Goal: Communication & Community: Answer question/provide support

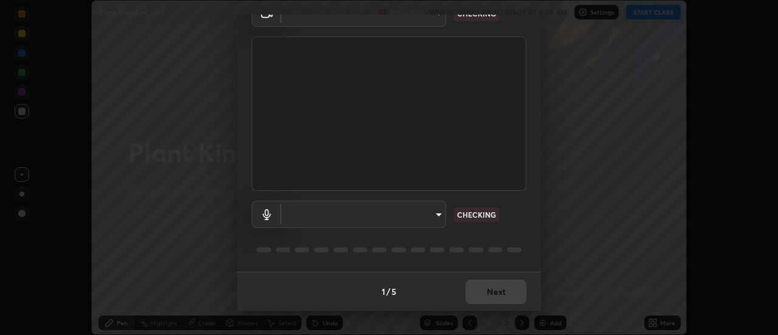
type input "985e4b1f72fc3b9494b48cef3b79fe3b682f9ae0bb15c20acfe574fe2aaad349"
type input "265cf534b138bf87f319f365071951407b00c29418ffc0cf12ee2ca8a10caa95"
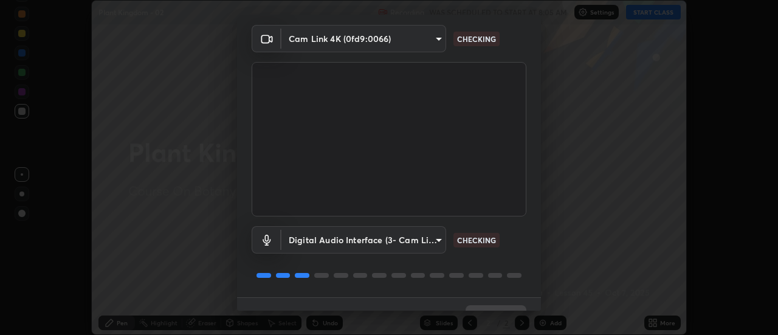
scroll to position [64, 0]
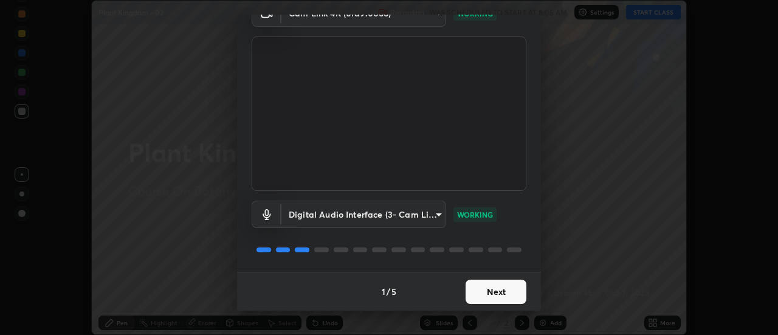
click at [492, 297] on button "Next" at bounding box center [495, 292] width 61 height 24
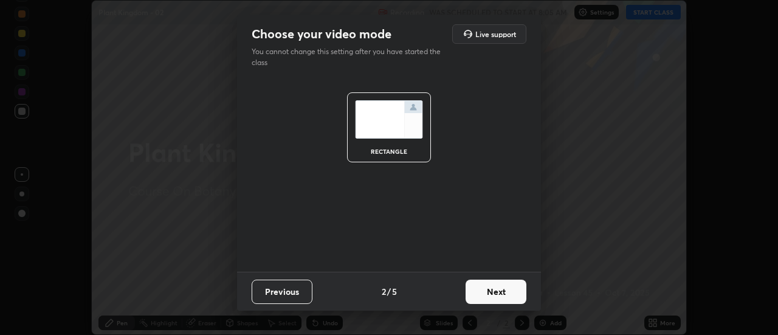
scroll to position [0, 0]
click at [498, 297] on button "Next" at bounding box center [495, 292] width 61 height 24
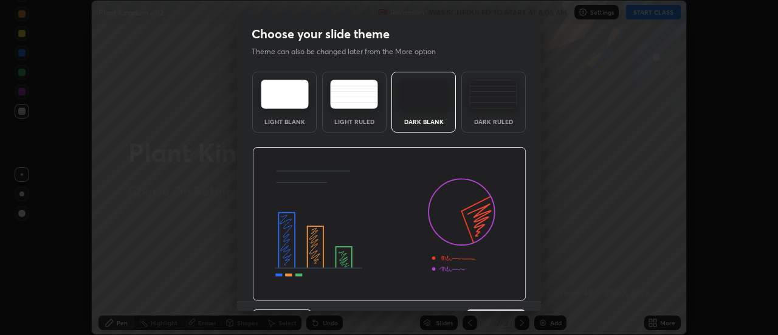
click at [500, 300] on img at bounding box center [389, 224] width 274 height 154
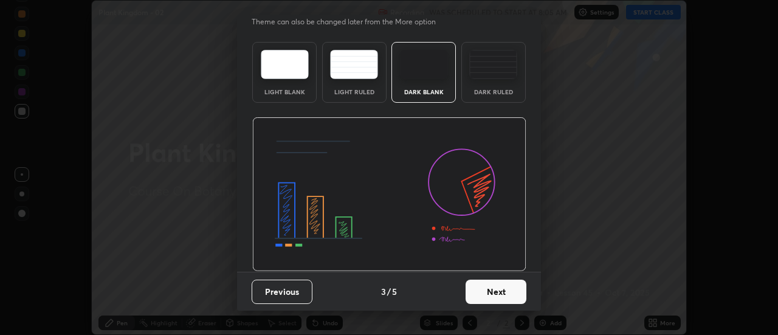
click at [503, 302] on button "Next" at bounding box center [495, 292] width 61 height 24
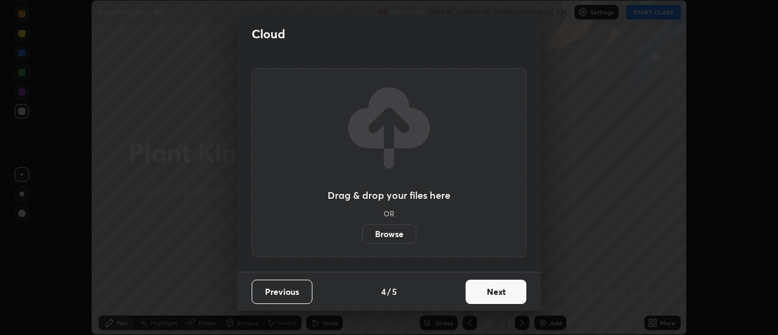
click at [504, 300] on button "Next" at bounding box center [495, 292] width 61 height 24
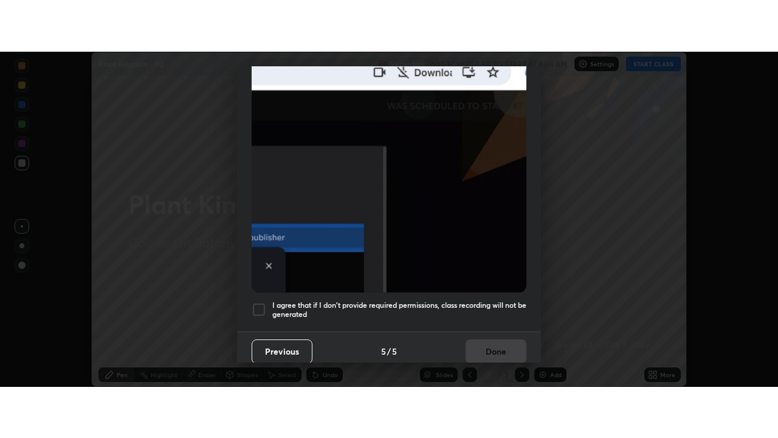
scroll to position [312, 0]
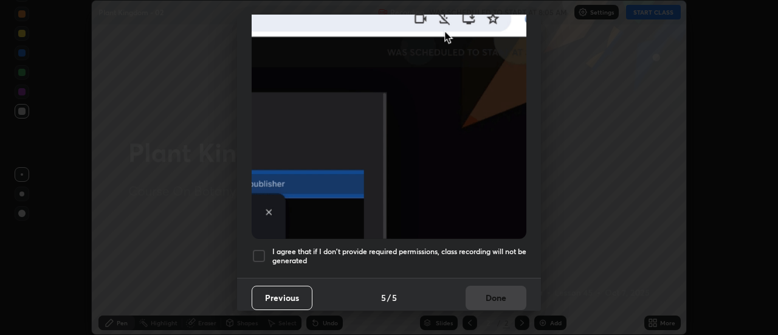
click at [496, 249] on h5 "I agree that if I don't provide required permissions, class recording will not …" at bounding box center [399, 256] width 254 height 19
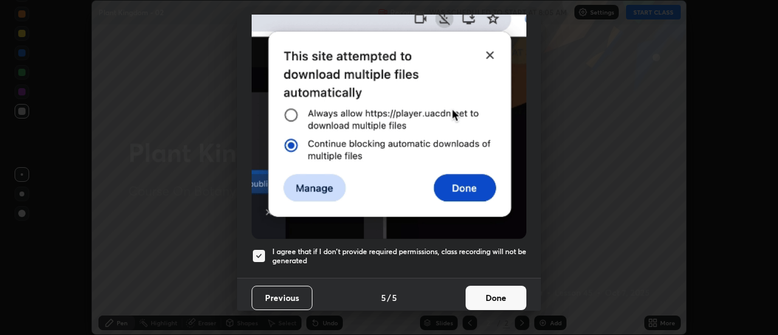
click at [492, 287] on button "Done" at bounding box center [495, 298] width 61 height 24
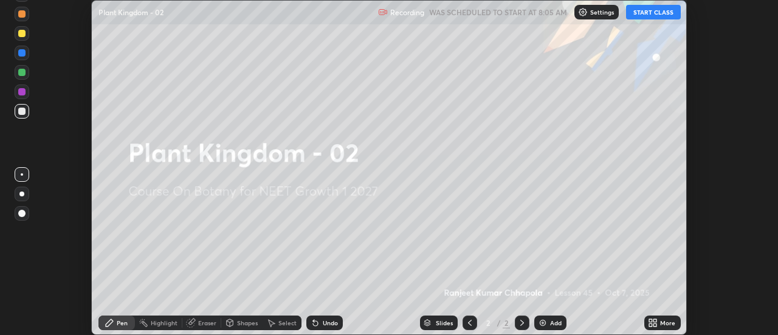
click at [664, 312] on div "More" at bounding box center [662, 323] width 36 height 24
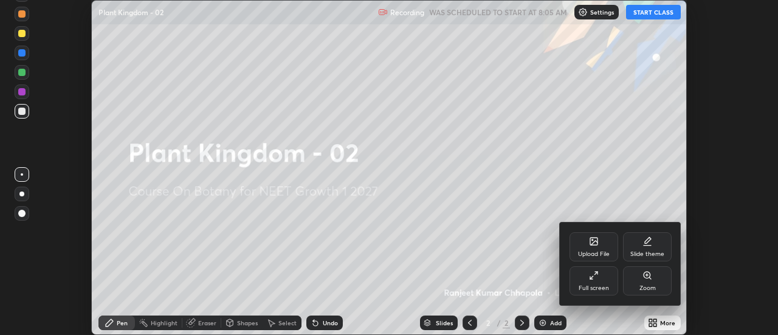
click at [603, 271] on div "Full screen" at bounding box center [593, 280] width 49 height 29
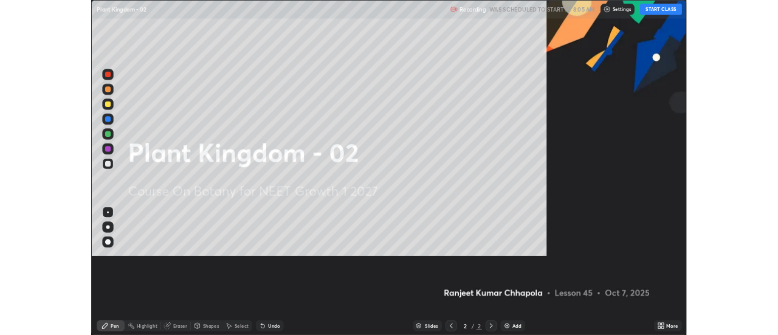
scroll to position [438, 778]
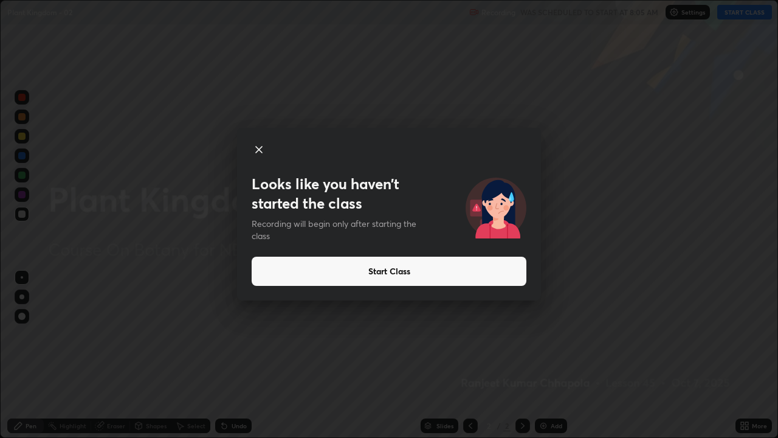
click at [497, 275] on button "Start Class" at bounding box center [389, 270] width 275 height 29
click at [486, 275] on button "Start Class" at bounding box center [389, 270] width 275 height 29
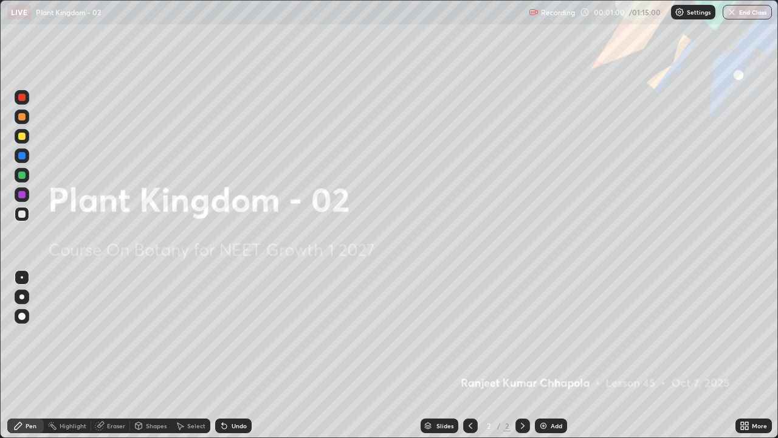
click at [227, 334] on div "Undo" at bounding box center [233, 425] width 36 height 15
click at [228, 334] on div "Undo" at bounding box center [233, 425] width 36 height 15
click at [222, 334] on icon at bounding box center [224, 426] width 5 height 5
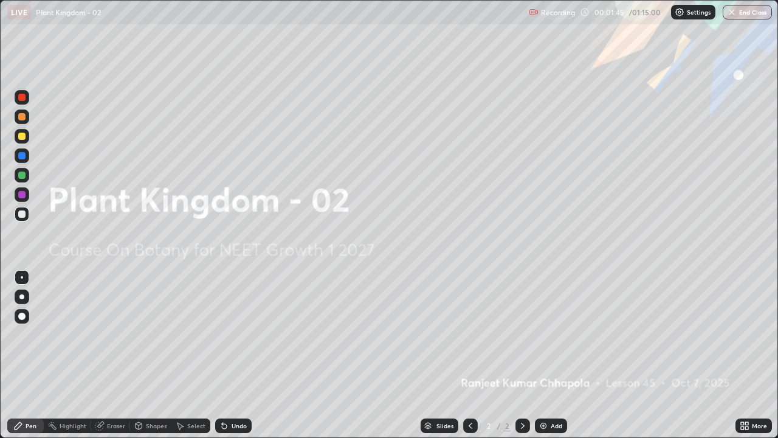
click at [235, 334] on div "Undo" at bounding box center [239, 425] width 15 height 6
click at [22, 296] on div at bounding box center [21, 296] width 5 height 5
click at [520, 334] on icon at bounding box center [523, 426] width 10 height 10
click at [551, 334] on div "Add" at bounding box center [557, 425] width 12 height 6
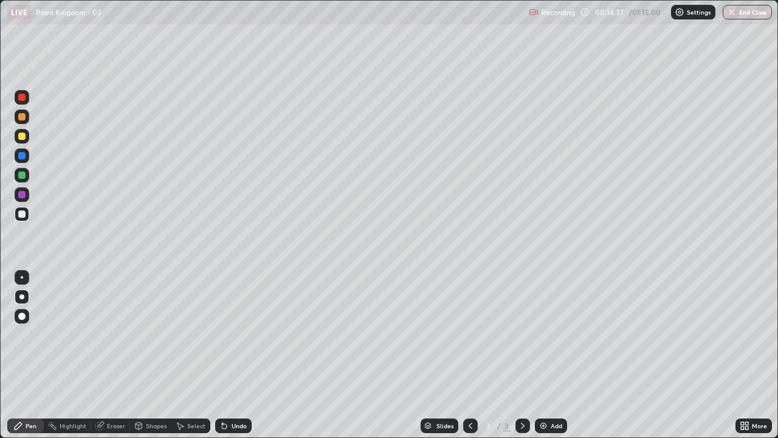
click at [469, 334] on icon at bounding box center [470, 426] width 10 height 10
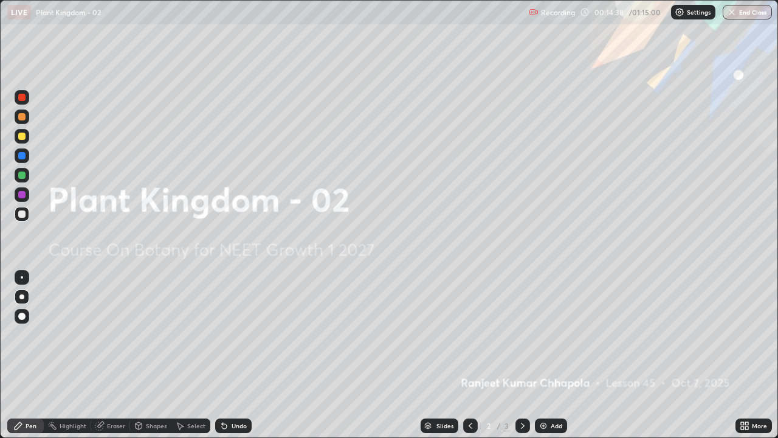
click at [471, 334] on div at bounding box center [470, 425] width 15 height 15
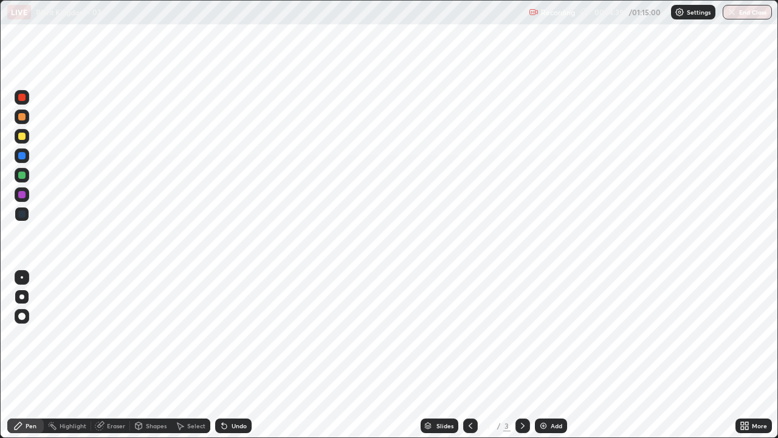
click at [520, 334] on icon at bounding box center [523, 426] width 10 height 10
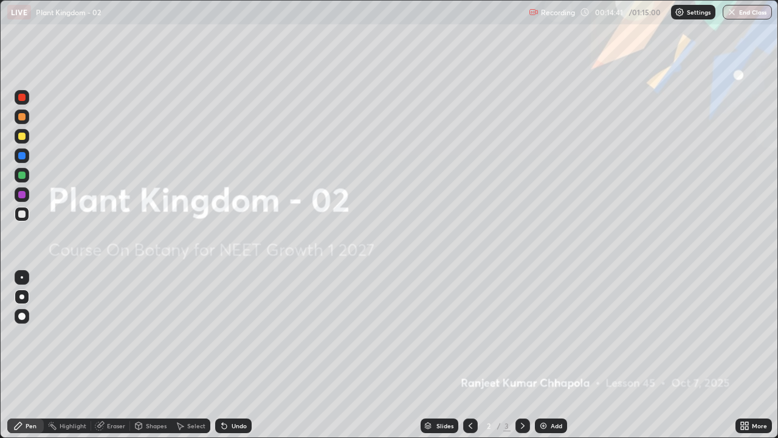
click at [110, 334] on div "Eraser" at bounding box center [116, 425] width 18 height 6
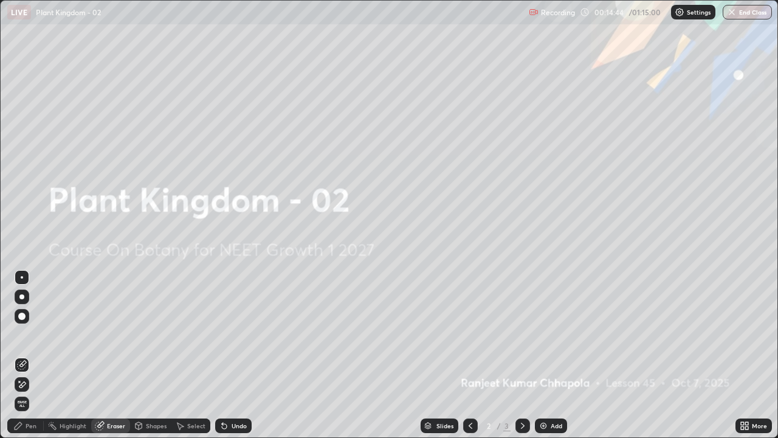
click at [521, 334] on icon at bounding box center [523, 426] width 10 height 10
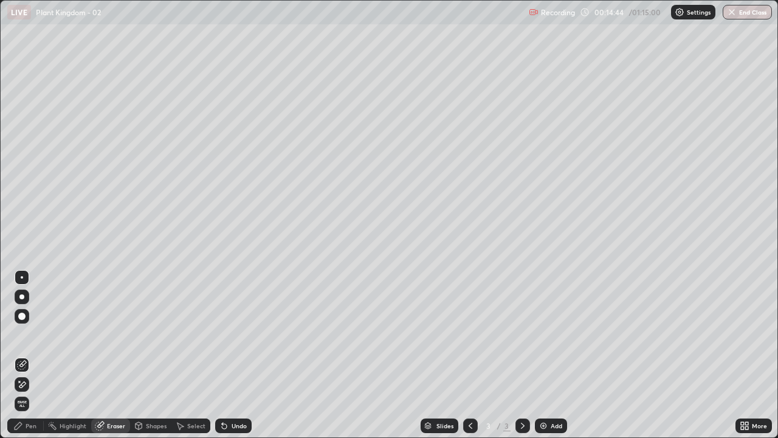
click at [548, 334] on div "Add" at bounding box center [551, 425] width 32 height 15
click at [469, 334] on icon at bounding box center [470, 426] width 10 height 10
click at [758, 334] on div "More" at bounding box center [759, 425] width 15 height 6
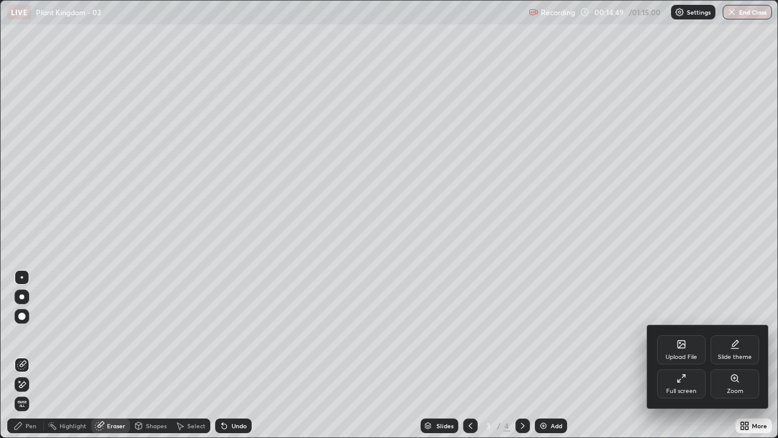
click at [682, 334] on icon at bounding box center [681, 345] width 7 height 4
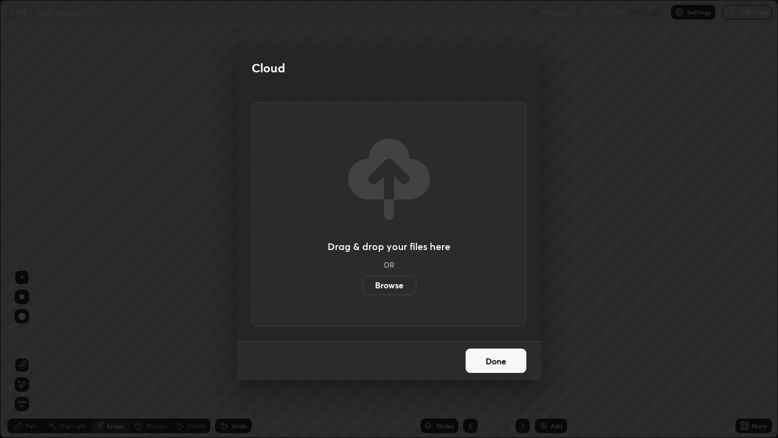
click at [394, 286] on label "Browse" at bounding box center [389, 284] width 54 height 19
click at [362, 286] on input "Browse" at bounding box center [362, 284] width 0 height 19
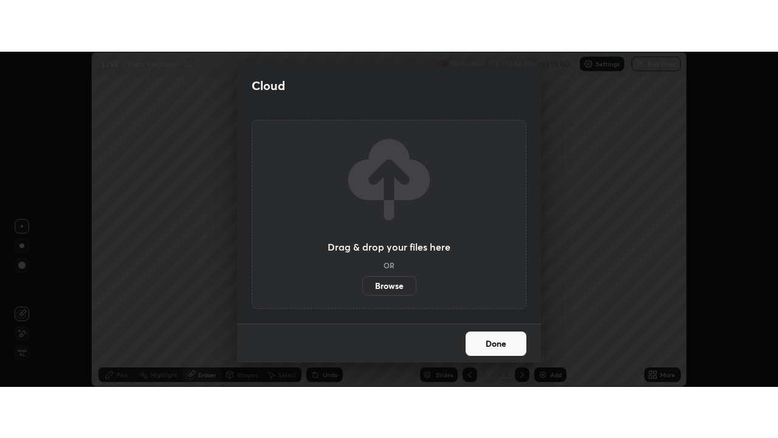
scroll to position [60434, 59991]
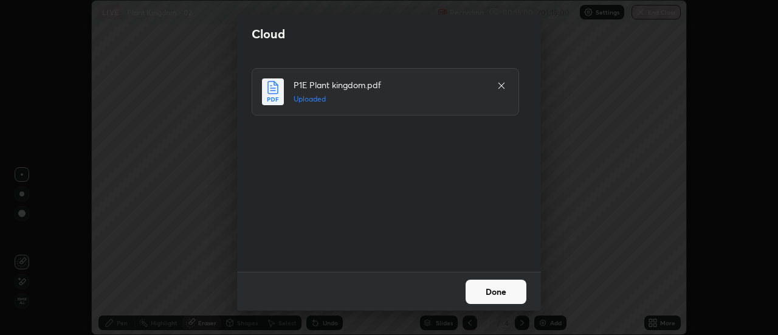
click at [483, 296] on button "Done" at bounding box center [495, 292] width 61 height 24
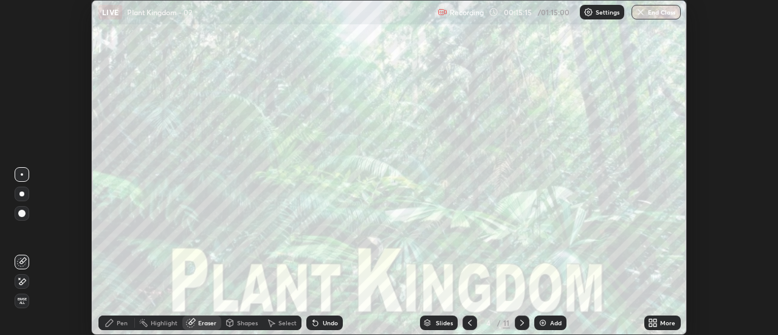
click at [651, 324] on icon at bounding box center [650, 324] width 3 height 3
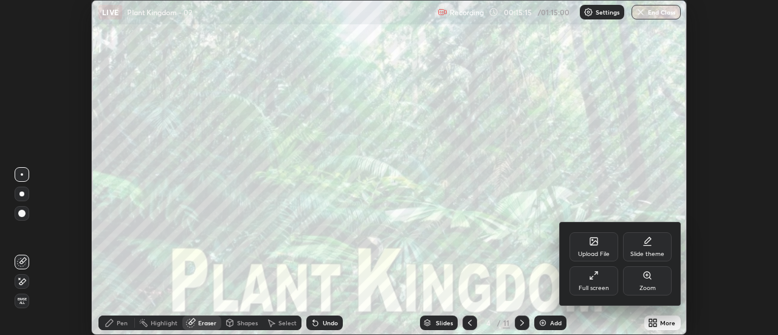
click at [601, 286] on div "Full screen" at bounding box center [594, 288] width 30 height 6
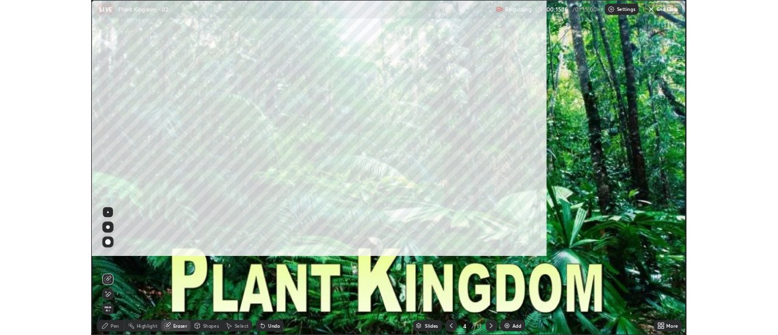
scroll to position [438, 778]
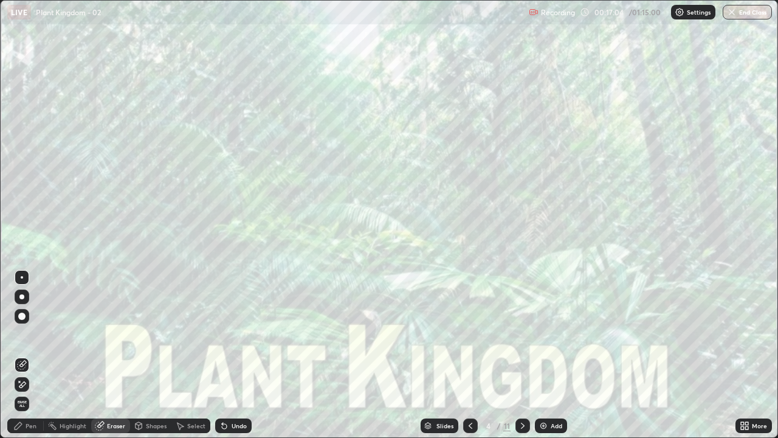
click at [521, 334] on icon at bounding box center [523, 426] width 10 height 10
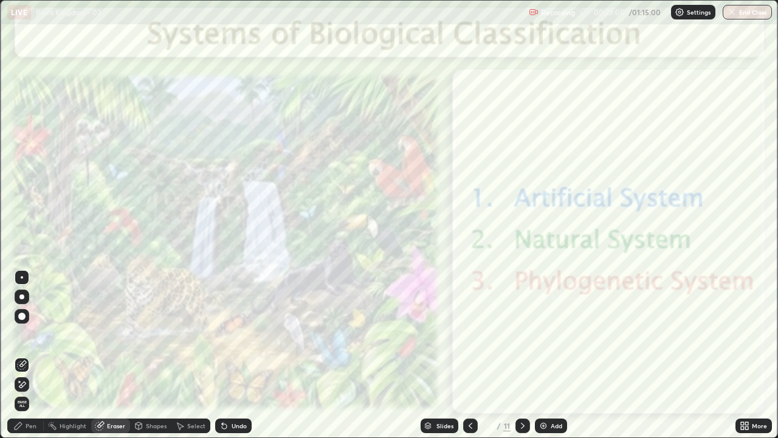
click at [21, 334] on icon at bounding box center [18, 426] width 10 height 10
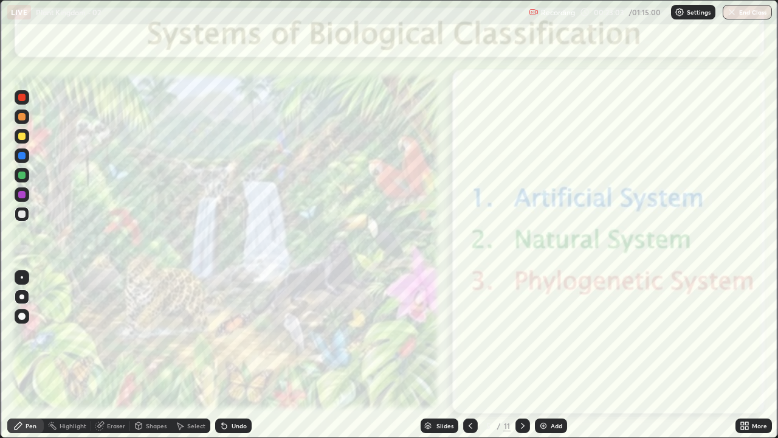
click at [22, 173] on div at bounding box center [21, 174] width 7 height 7
click at [552, 334] on div "Add" at bounding box center [551, 425] width 32 height 15
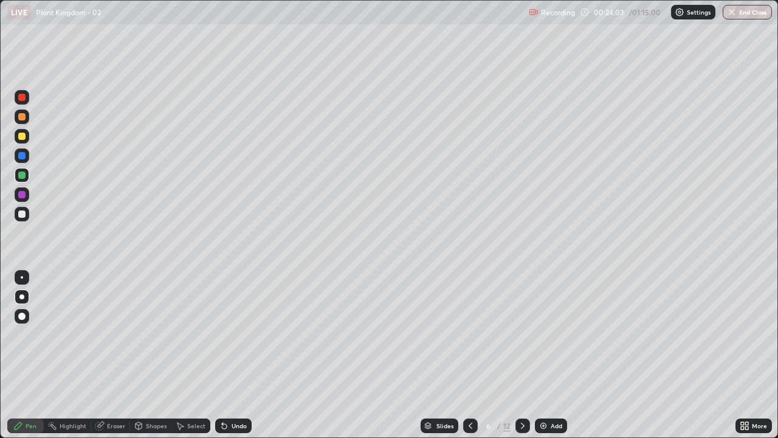
click at [236, 334] on div "Undo" at bounding box center [233, 425] width 36 height 15
click at [237, 334] on div "Undo" at bounding box center [233, 425] width 36 height 15
click at [469, 334] on icon at bounding box center [471, 425] width 4 height 6
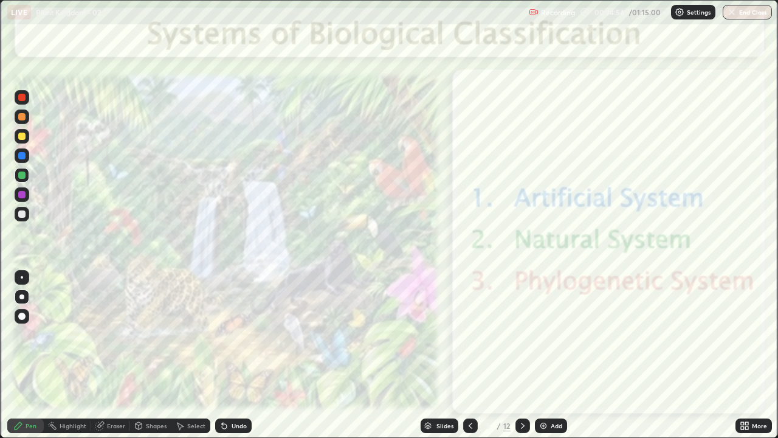
click at [515, 334] on div at bounding box center [522, 425] width 15 height 15
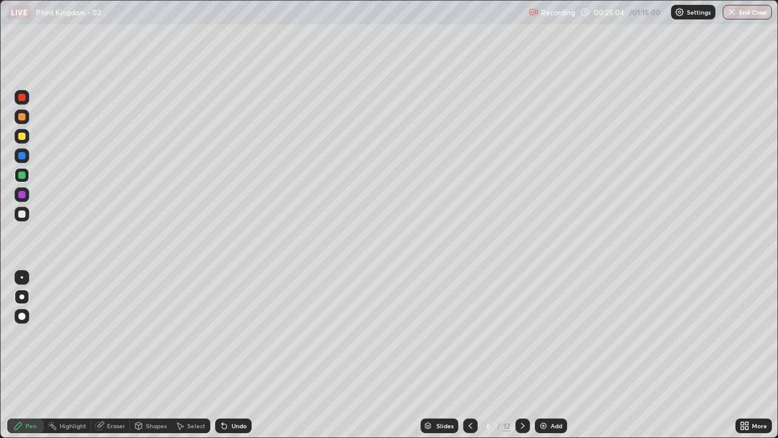
click at [521, 334] on icon at bounding box center [523, 426] width 10 height 10
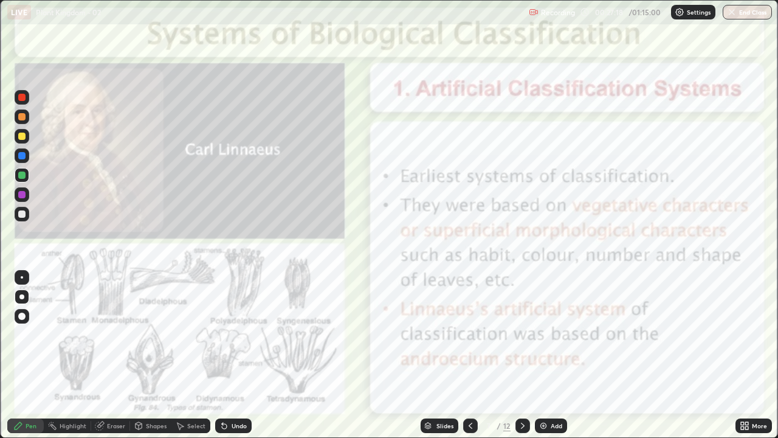
click at [67, 334] on div "Highlight" at bounding box center [73, 425] width 27 height 6
click at [521, 334] on icon at bounding box center [523, 426] width 10 height 10
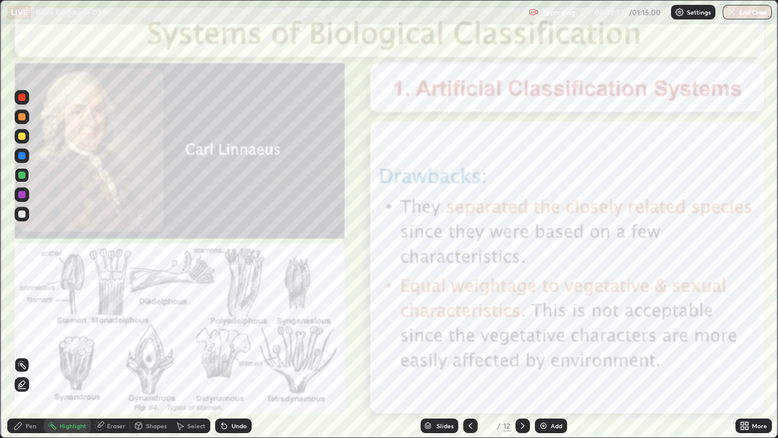
click at [467, 334] on icon at bounding box center [470, 426] width 10 height 10
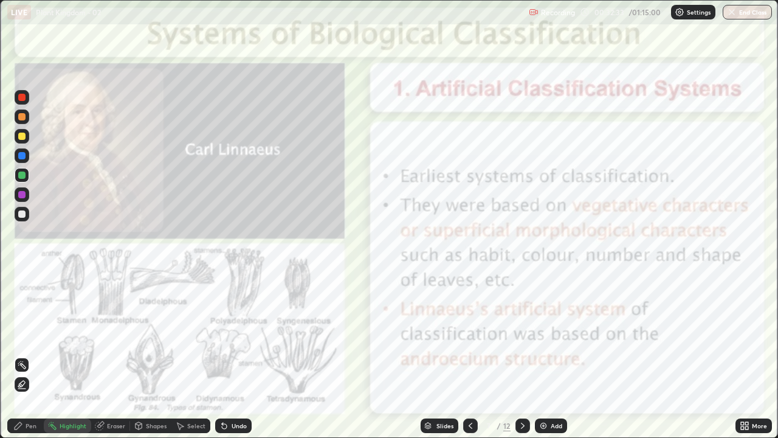
click at [520, 334] on icon at bounding box center [523, 426] width 10 height 10
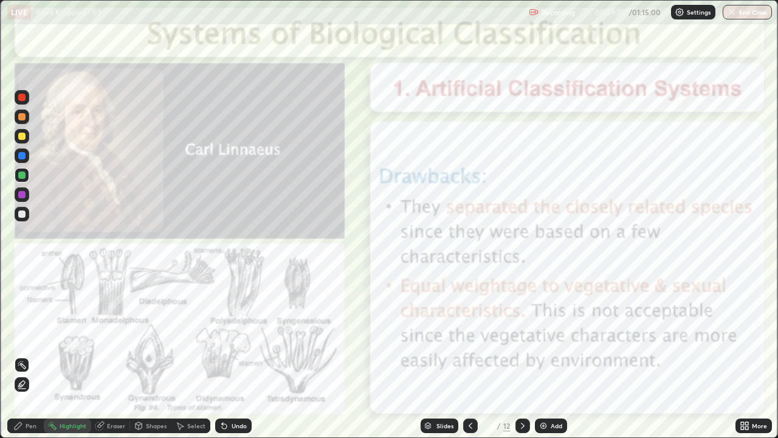
click at [521, 334] on icon at bounding box center [523, 426] width 10 height 10
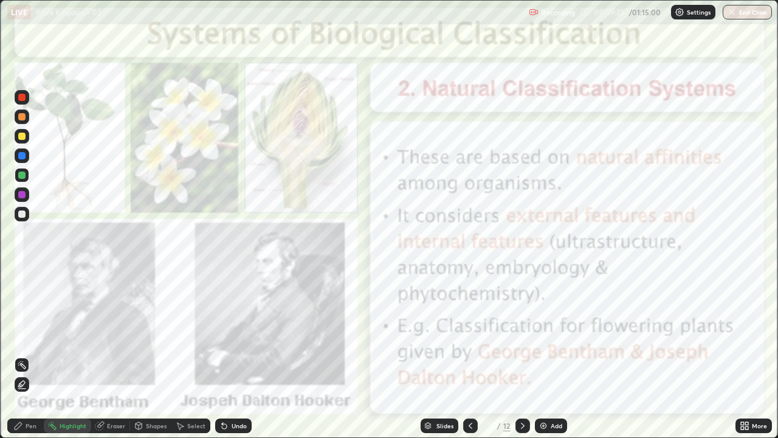
click at [471, 334] on icon at bounding box center [470, 426] width 10 height 10
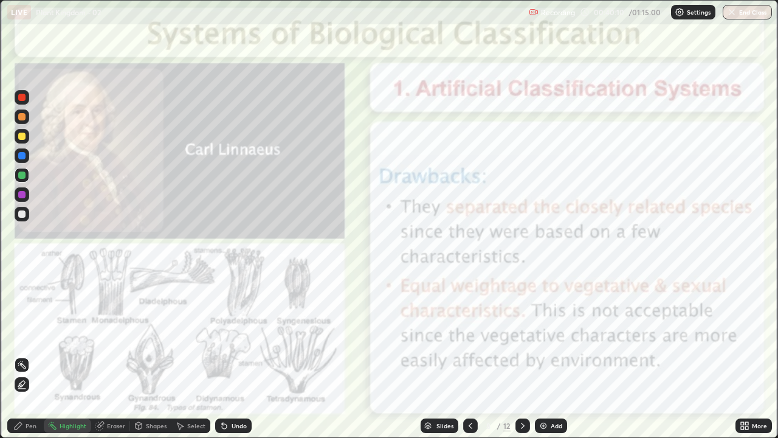
click at [521, 334] on icon at bounding box center [523, 426] width 10 height 10
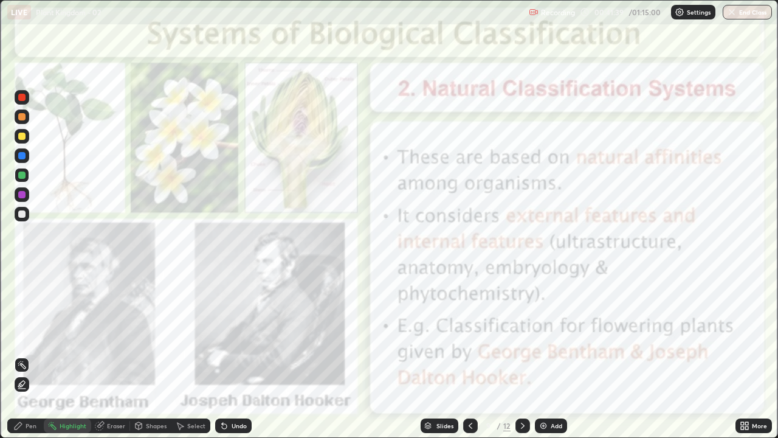
click at [18, 334] on icon at bounding box center [18, 425] width 7 height 7
click at [469, 334] on icon at bounding box center [470, 426] width 10 height 10
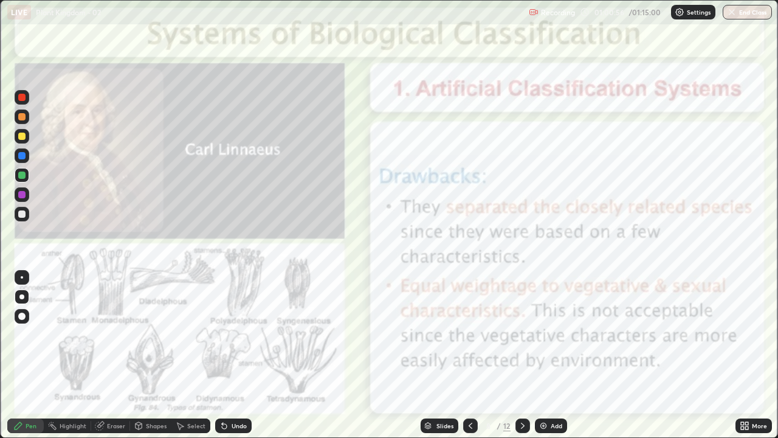
click at [520, 334] on icon at bounding box center [523, 426] width 10 height 10
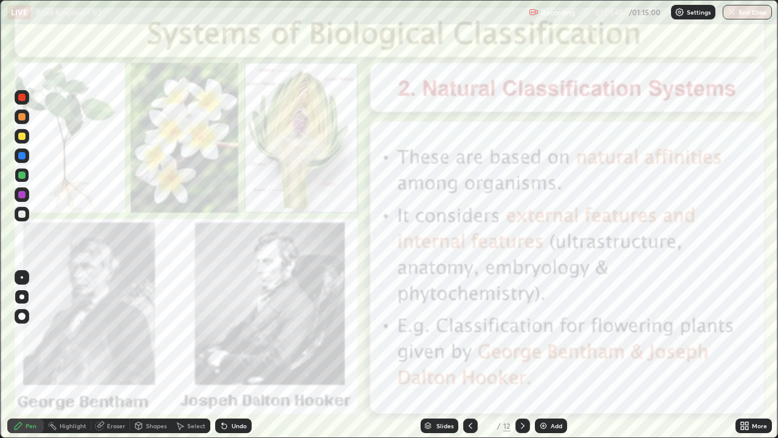
click at [523, 334] on icon at bounding box center [523, 425] width 4 height 6
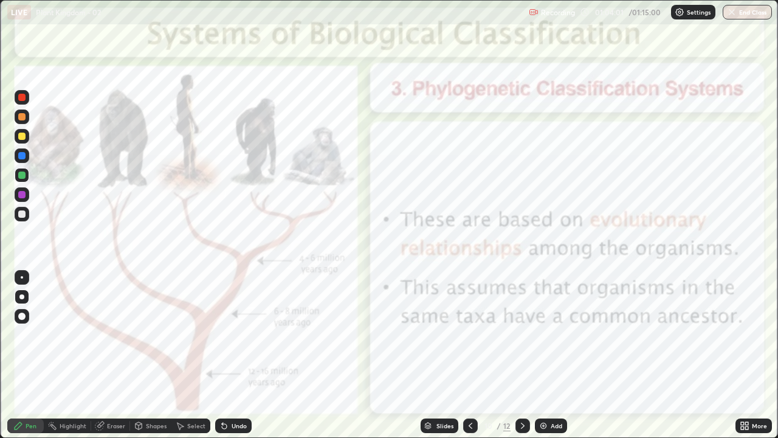
click at [521, 334] on icon at bounding box center [523, 425] width 4 height 6
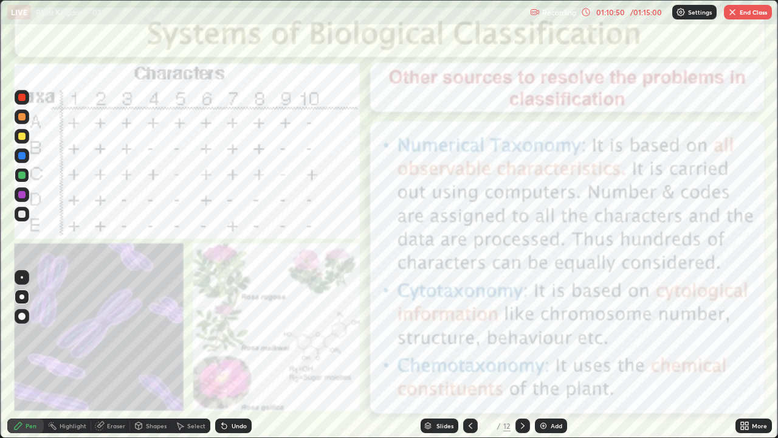
click at [735, 18] on button "End Class" at bounding box center [748, 12] width 48 height 15
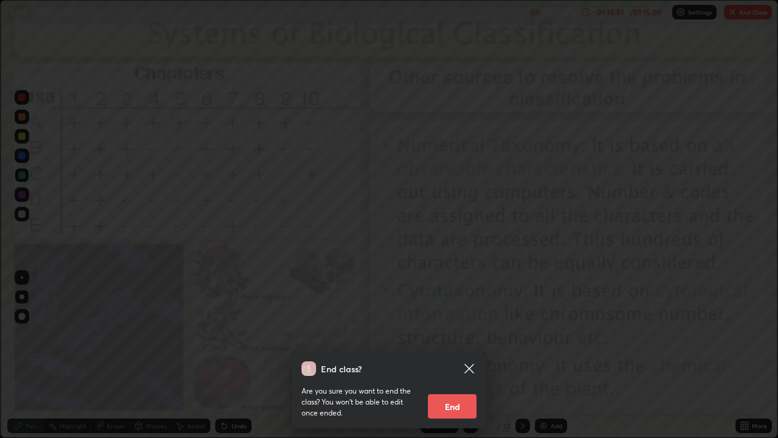
click at [455, 334] on button "End" at bounding box center [452, 406] width 49 height 24
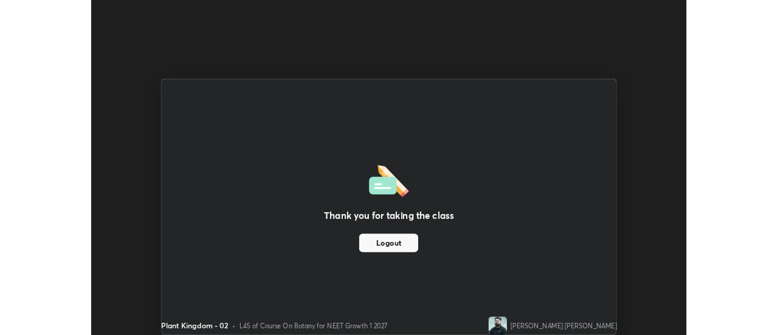
scroll to position [60434, 59991]
